Goal: Task Accomplishment & Management: Complete application form

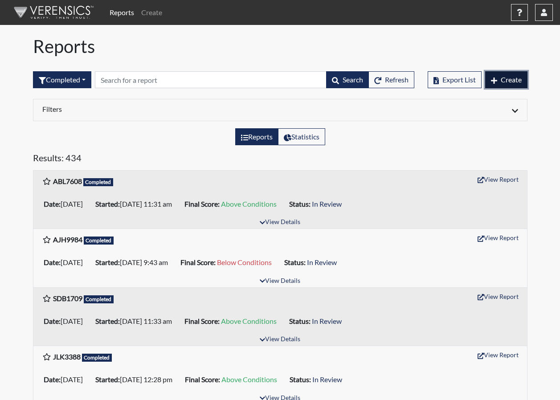
click at [515, 82] on span "Create" at bounding box center [511, 79] width 21 height 8
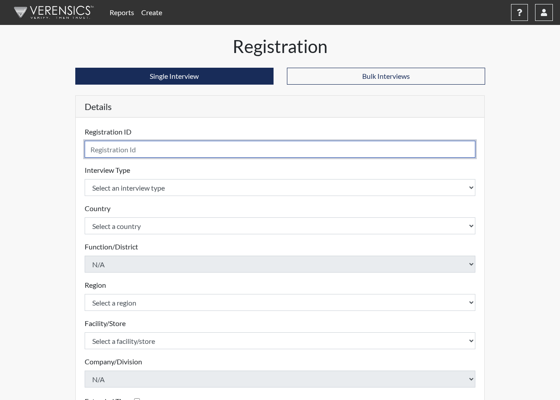
click at [177, 147] on input "text" at bounding box center [280, 149] width 391 height 17
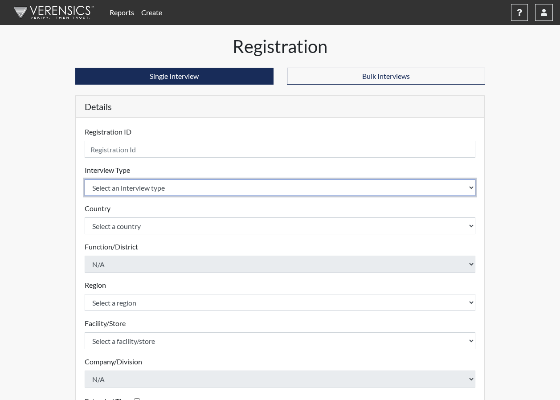
click at [200, 190] on select "Select an interview type Corrections Pre-Employment" at bounding box center [280, 187] width 391 height 17
select select "ff733e93-e1bf-11ea-9c9f-0eff0cf7eb8f"
click at [85, 179] on select "Select an interview type Corrections Pre-Employment" at bounding box center [280, 187] width 391 height 17
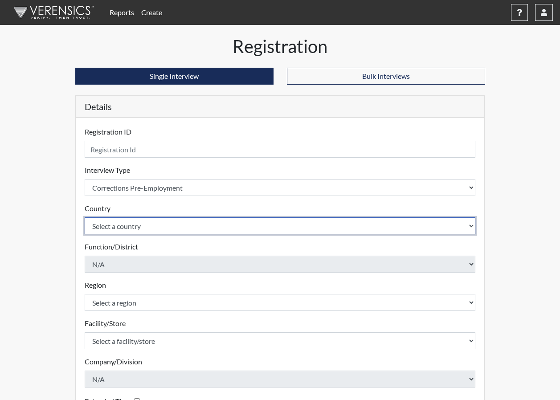
click at [193, 221] on select "Select a country [GEOGRAPHIC_DATA] [GEOGRAPHIC_DATA]" at bounding box center [280, 226] width 391 height 17
select select "united-states-of-[GEOGRAPHIC_DATA]"
click at [85, 218] on select "Select a country [GEOGRAPHIC_DATA] [GEOGRAPHIC_DATA]" at bounding box center [280, 226] width 391 height 17
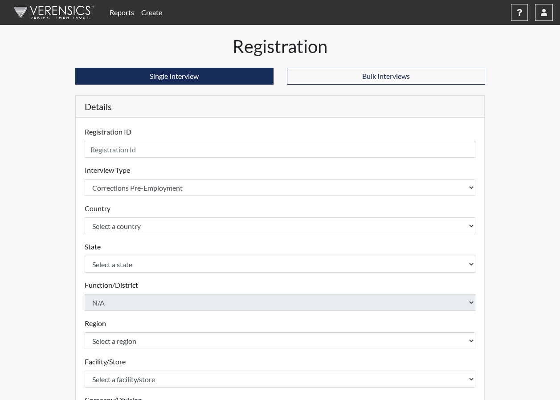
click at [154, 161] on form "Registration ID Please provide a registration ID. Interview Type Select an inte…" at bounding box center [280, 306] width 391 height 358
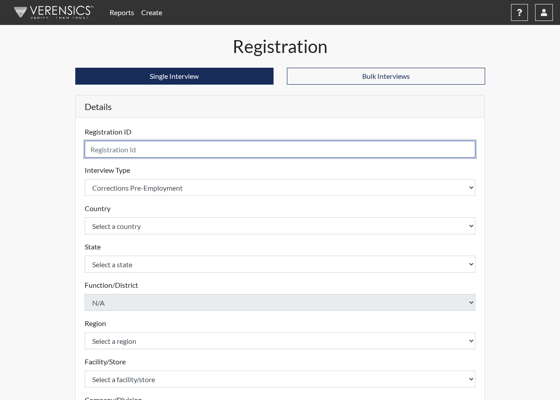
click at [155, 151] on input "text" at bounding box center [280, 149] width 391 height 17
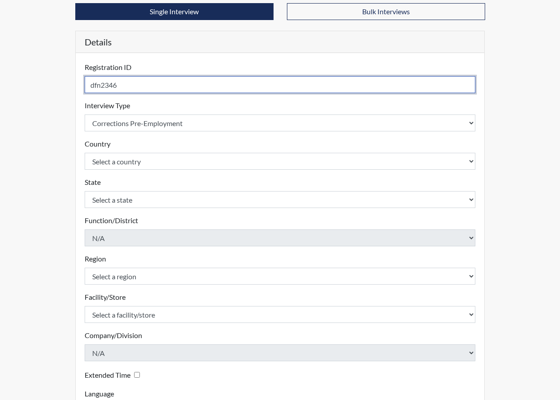
scroll to position [134, 0]
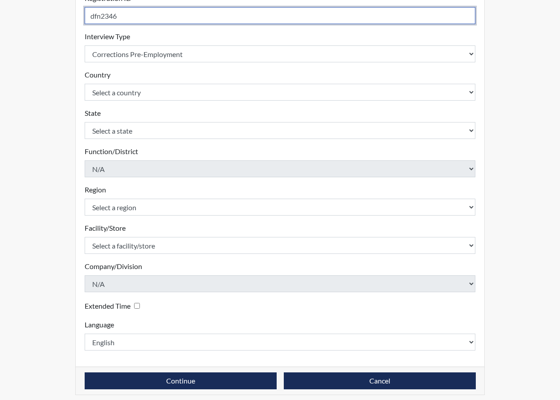
type input "dfn2346"
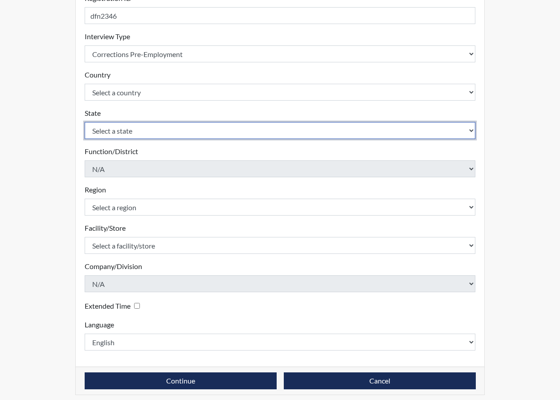
click at [151, 133] on select "Select a state [US_STATE] [US_STATE] [US_STATE] [US_STATE] [US_STATE] [US_STATE…" at bounding box center [280, 130] width 391 height 17
select select "GA"
click at [137, 133] on select "Select a state [US_STATE] [US_STATE] [US_STATE] [US_STATE] [US_STATE] [US_STATE…" at bounding box center [280, 130] width 391 height 17
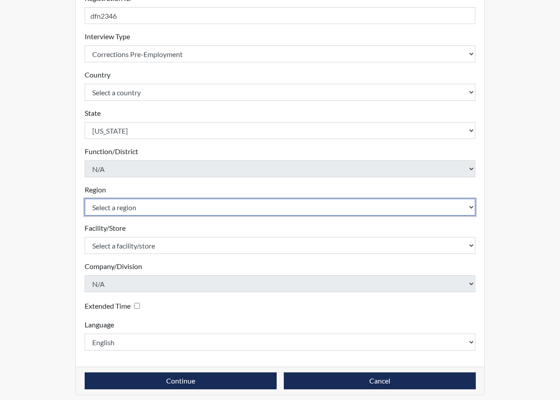
click at [128, 212] on select "Select a region [GEOGRAPHIC_DATA]" at bounding box center [280, 207] width 391 height 17
select select "8bdab1f8-09d2-48bf-ae6d-f2dae3084107"
click at [85, 199] on select "Select a region [GEOGRAPHIC_DATA]" at bounding box center [280, 207] width 391 height 17
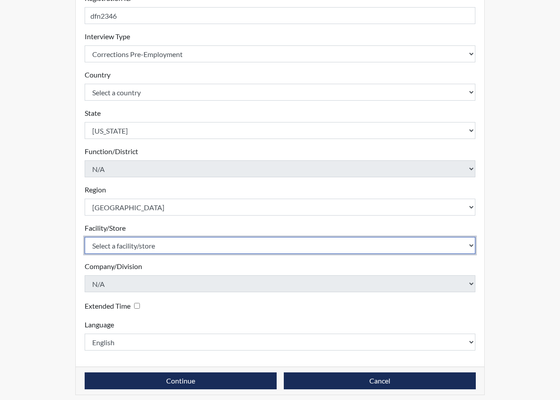
click at [123, 243] on select "Select a facility/store [PERSON_NAME]" at bounding box center [280, 245] width 391 height 17
select select "bcfceb28-1b88-452b-bb93-1e952c28694e"
click at [85, 237] on select "Select a facility/store [PERSON_NAME]" at bounding box center [280, 245] width 391 height 17
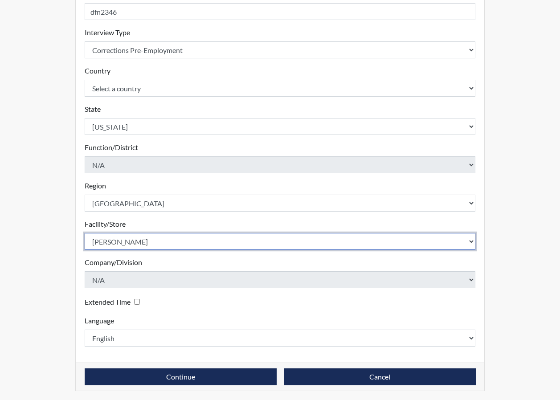
scroll to position [140, 0]
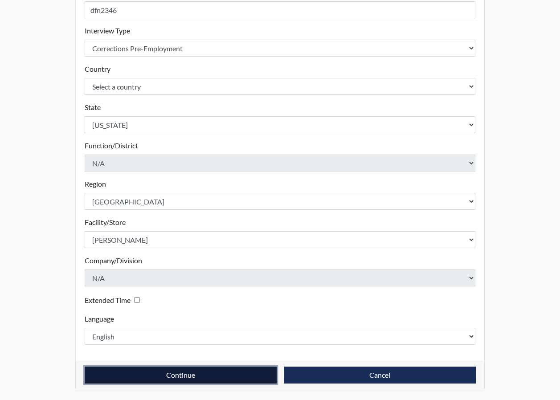
click at [179, 372] on button "Continue" at bounding box center [181, 375] width 192 height 17
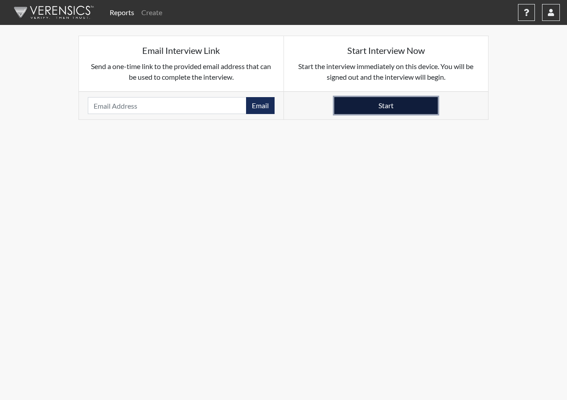
click at [389, 108] on button "Start" at bounding box center [385, 105] width 103 height 17
